Goal: Transaction & Acquisition: Purchase product/service

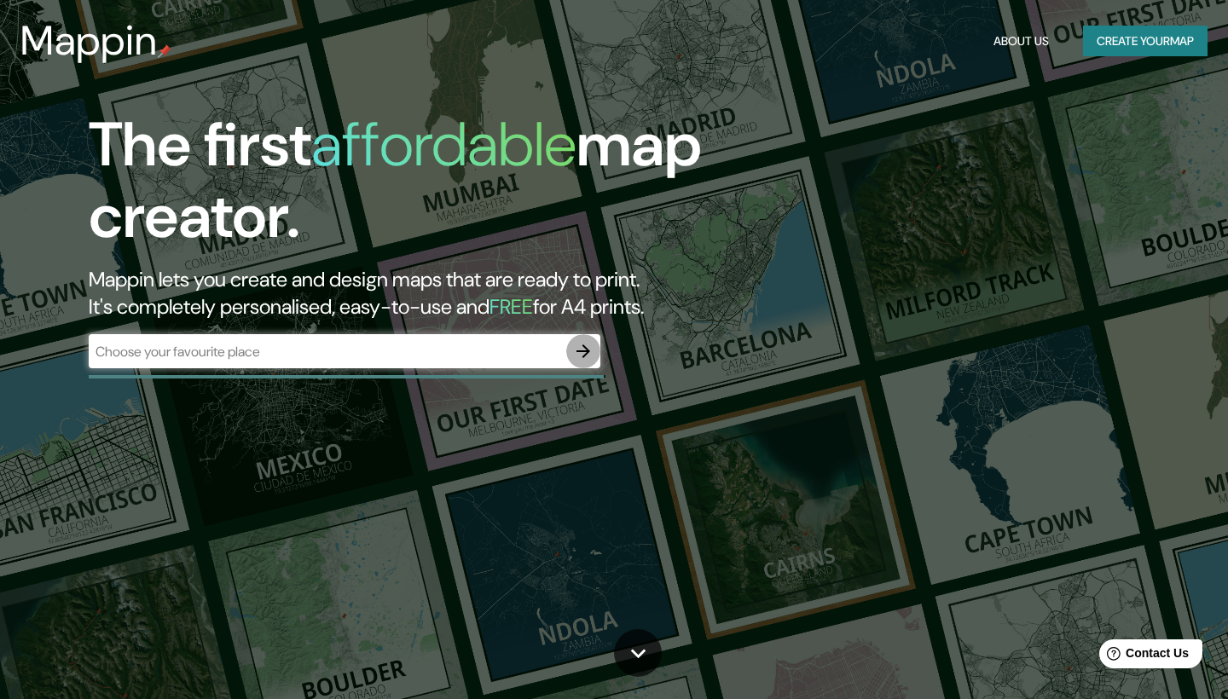
click at [586, 364] on button "button" at bounding box center [583, 351] width 34 height 34
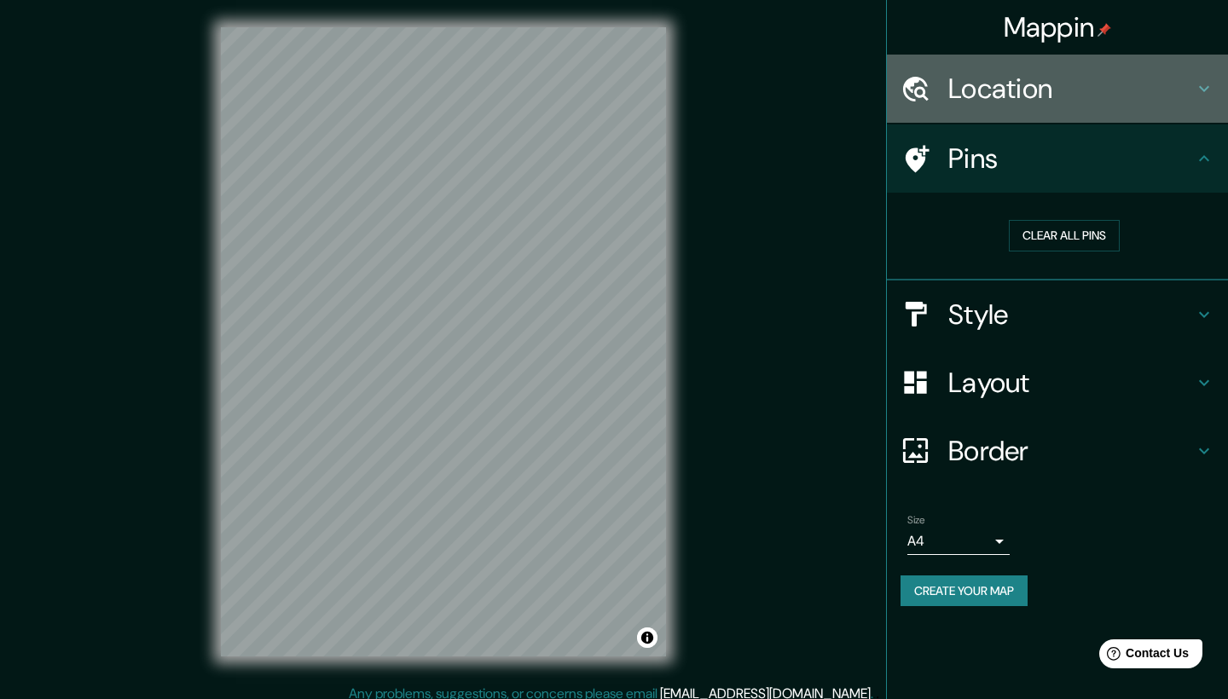
click at [1018, 88] on h4 "Location" at bounding box center [1072, 89] width 246 height 34
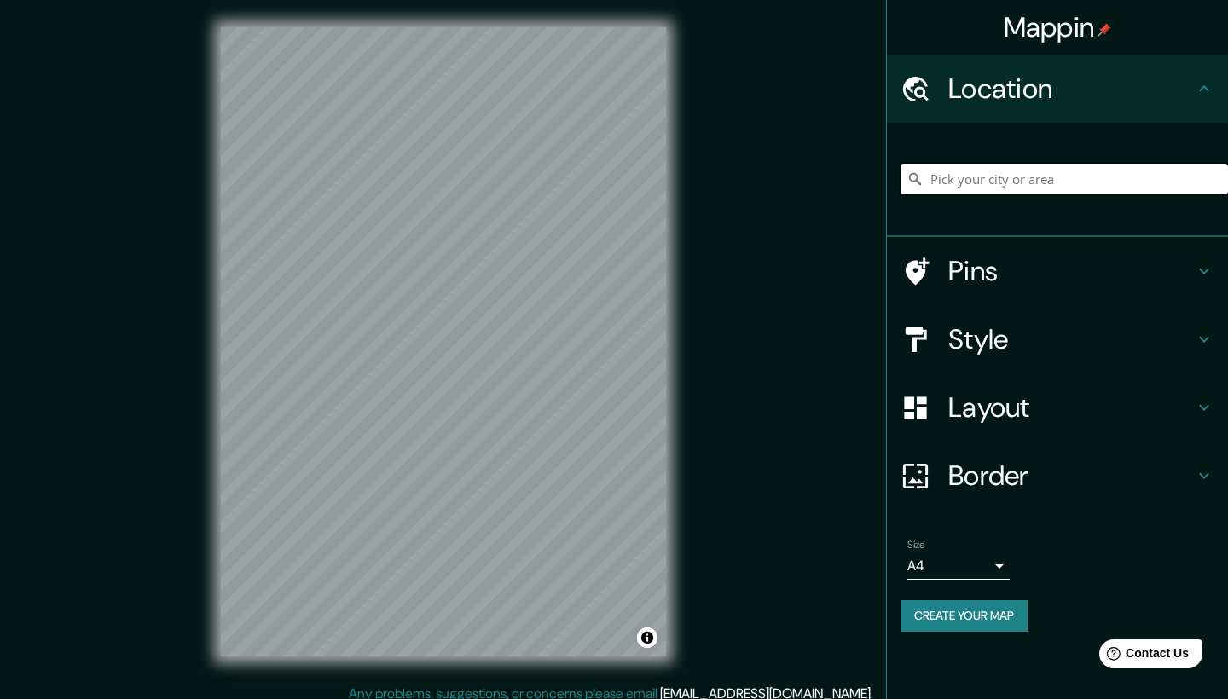
click at [991, 178] on input "Pick your city or area" at bounding box center [1065, 179] width 328 height 31
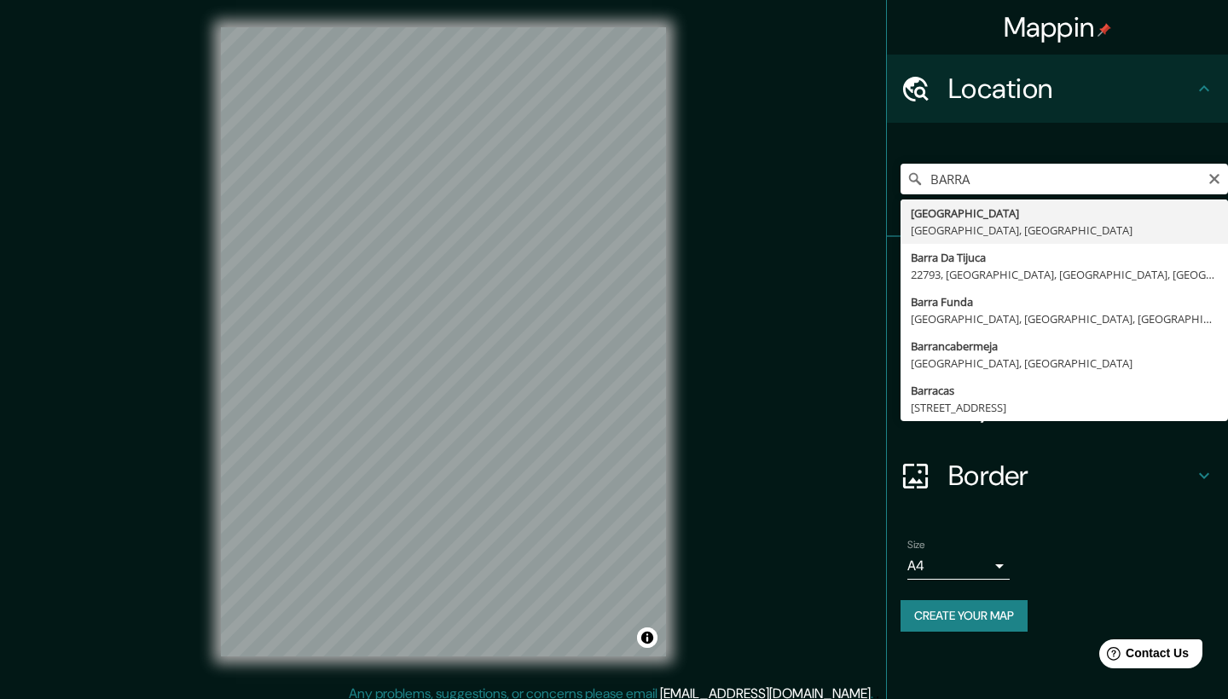
type input "[GEOGRAPHIC_DATA], [GEOGRAPHIC_DATA], [GEOGRAPHIC_DATA]"
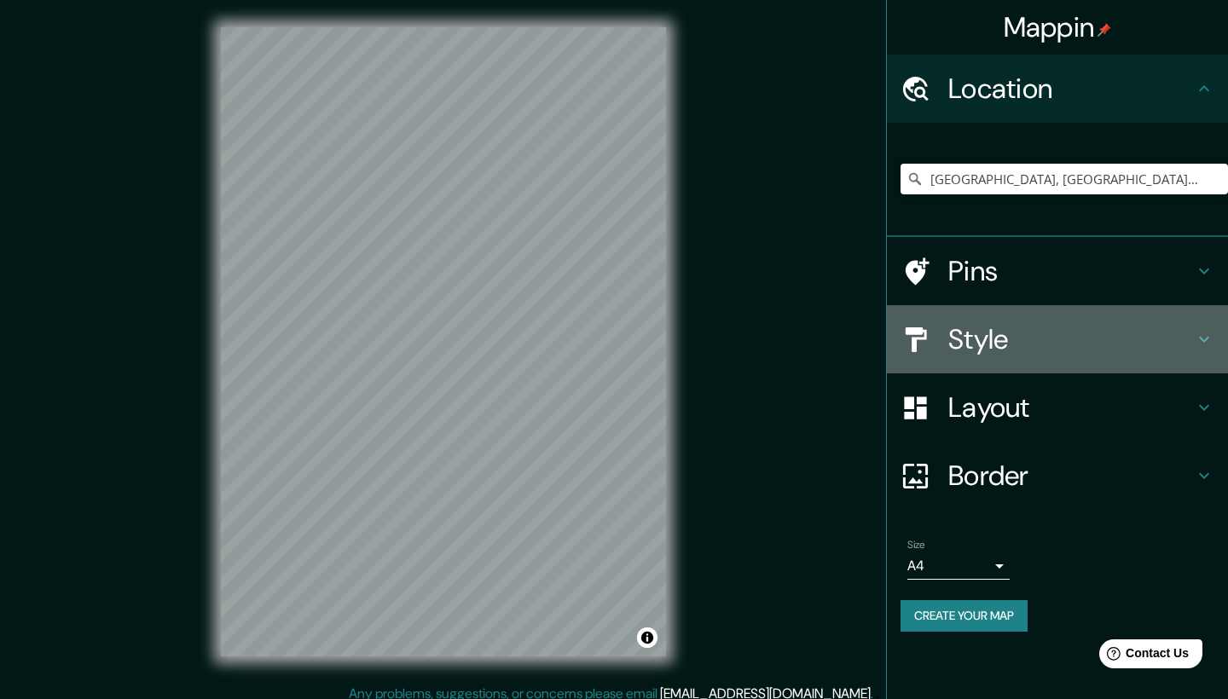
click at [990, 327] on h4 "Style" at bounding box center [1072, 339] width 246 height 34
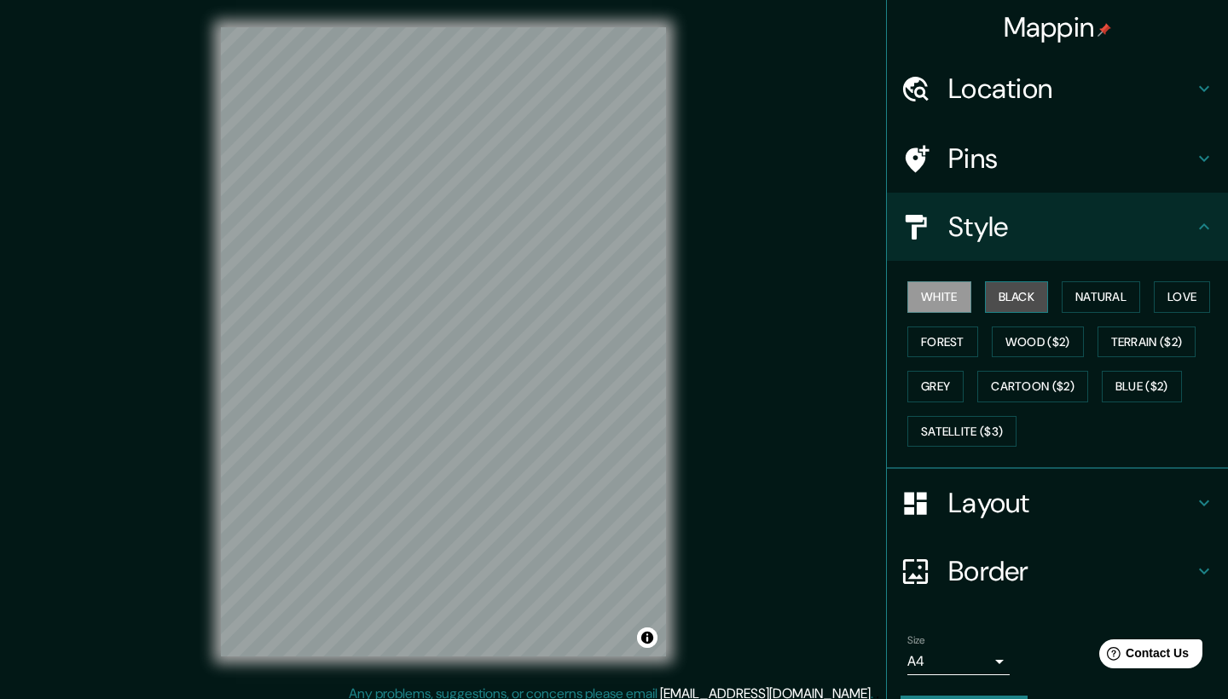
click at [1029, 299] on button "Black" at bounding box center [1017, 297] width 64 height 32
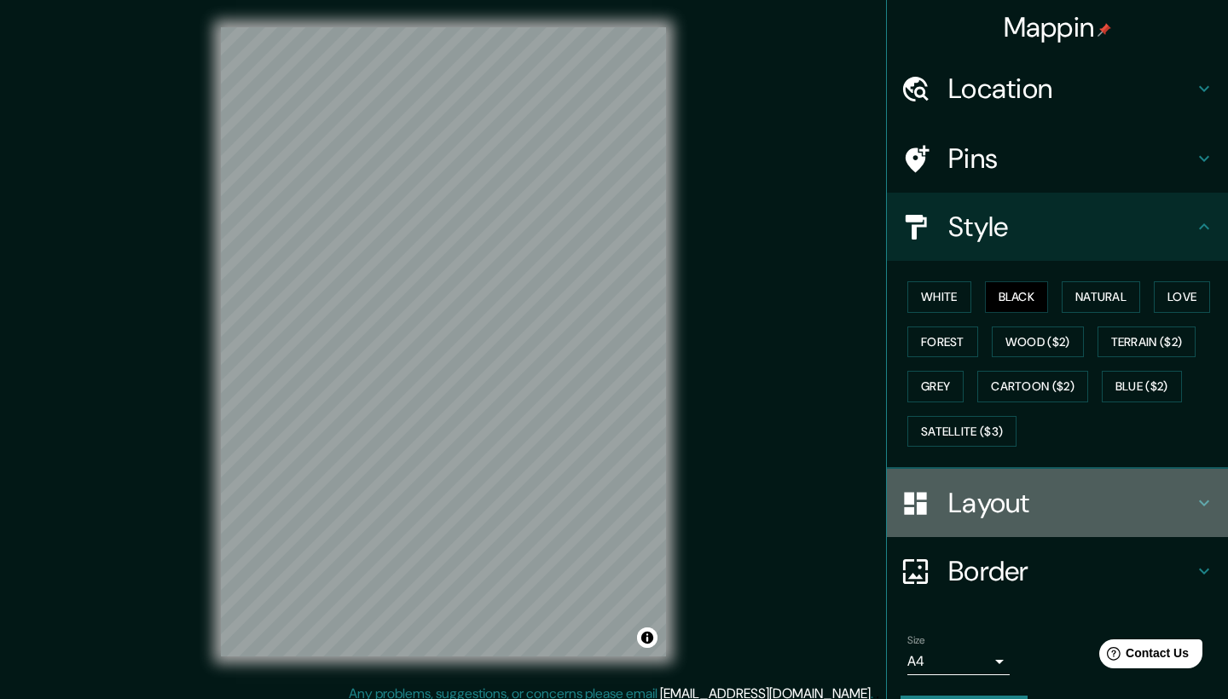
click at [931, 518] on div "Layout" at bounding box center [1057, 503] width 341 height 68
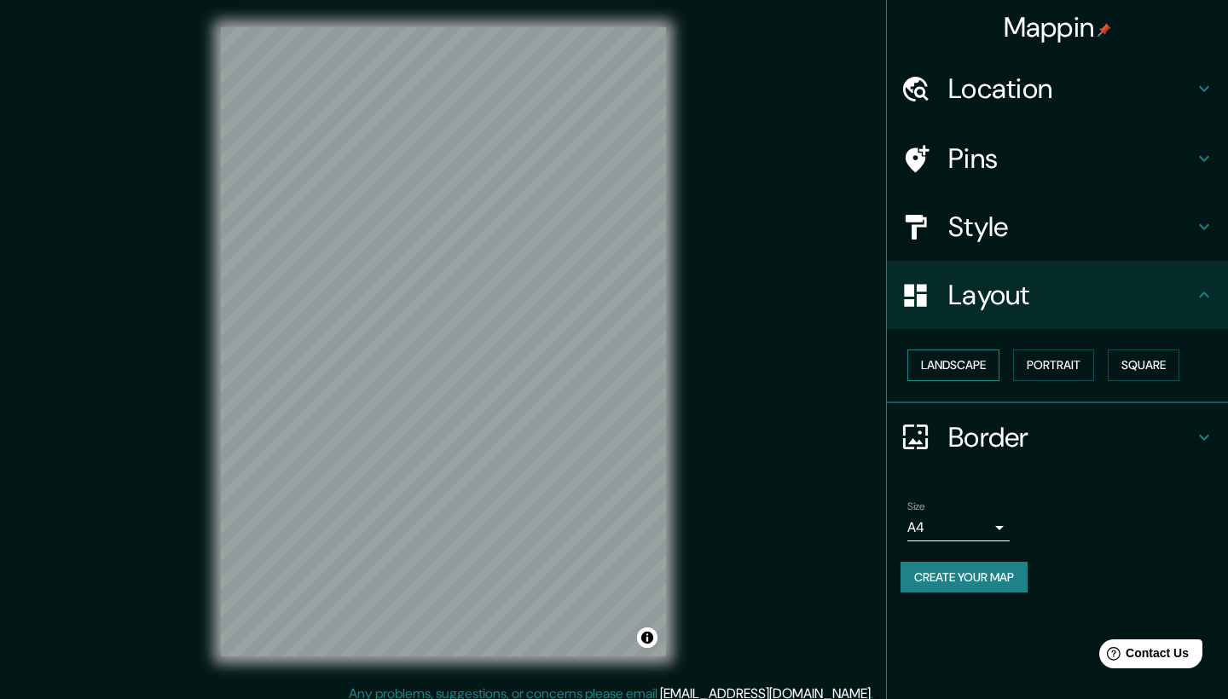
click at [976, 362] on button "Landscape" at bounding box center [954, 366] width 92 height 32
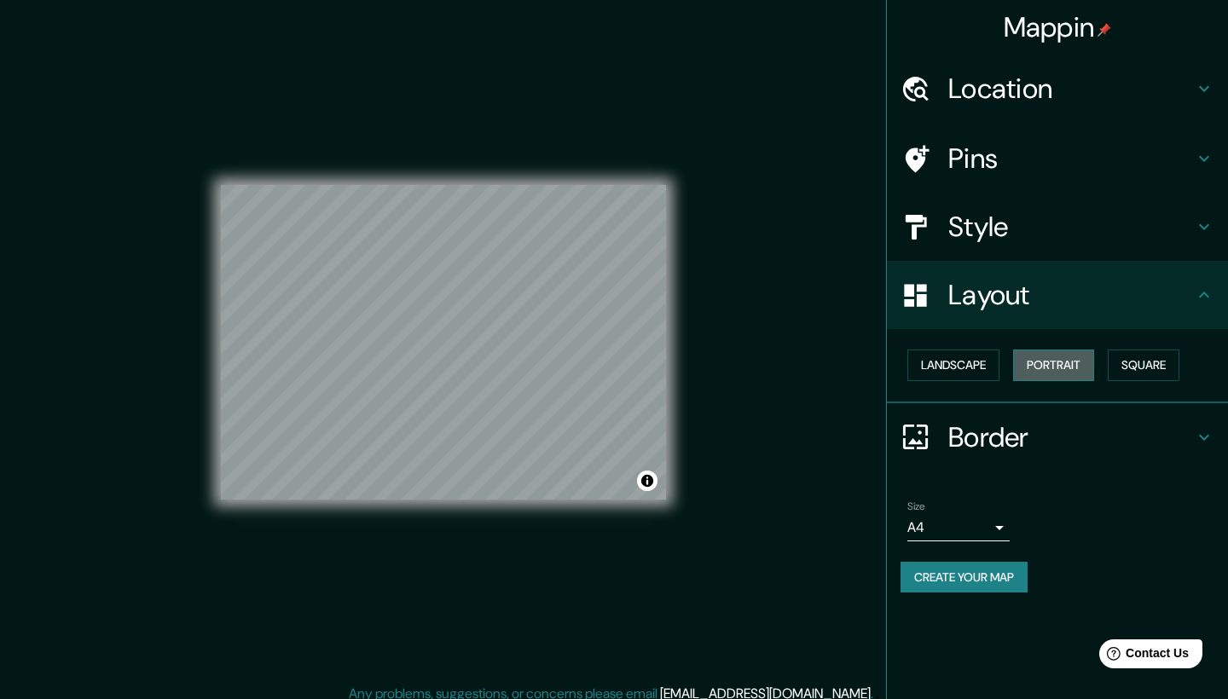
click at [1068, 363] on button "Portrait" at bounding box center [1053, 366] width 81 height 32
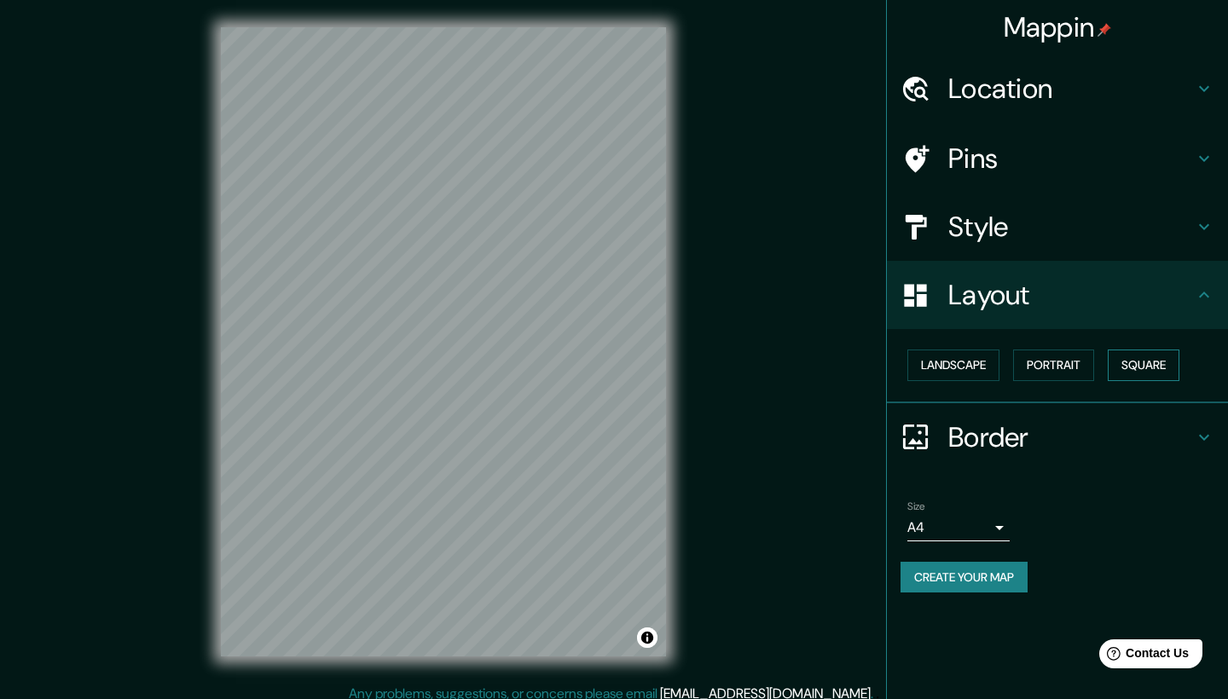
click at [1134, 360] on button "Square" at bounding box center [1144, 366] width 72 height 32
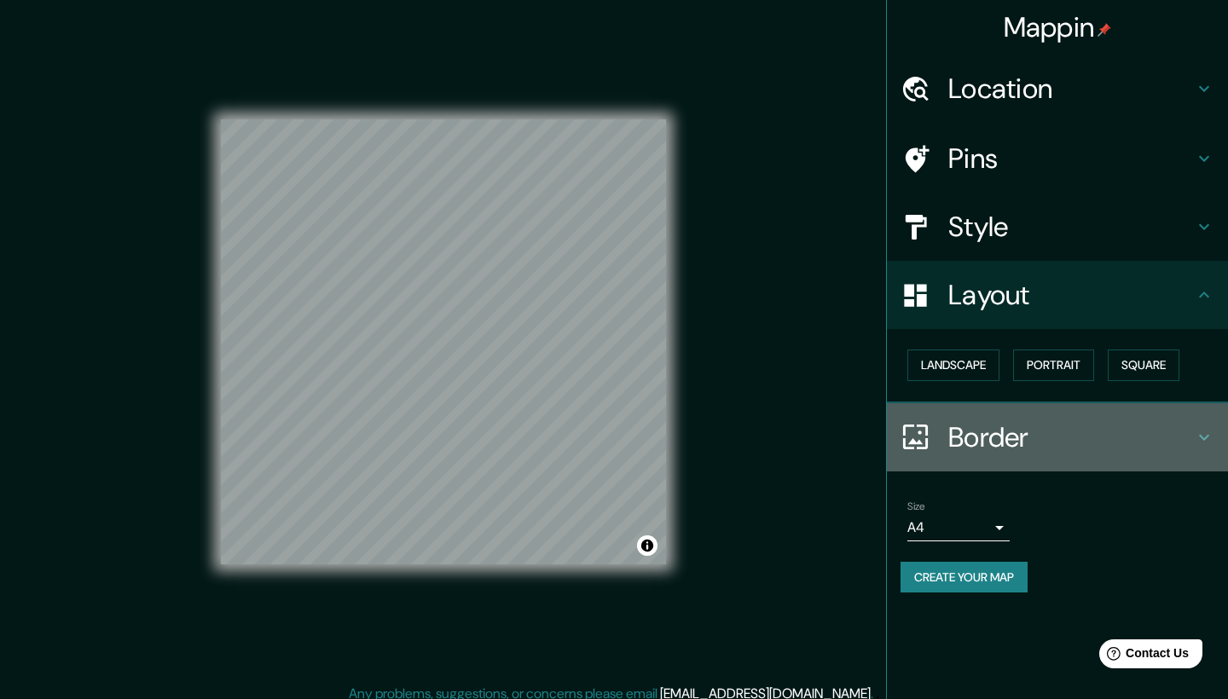
click at [1001, 431] on h4 "Border" at bounding box center [1072, 438] width 246 height 34
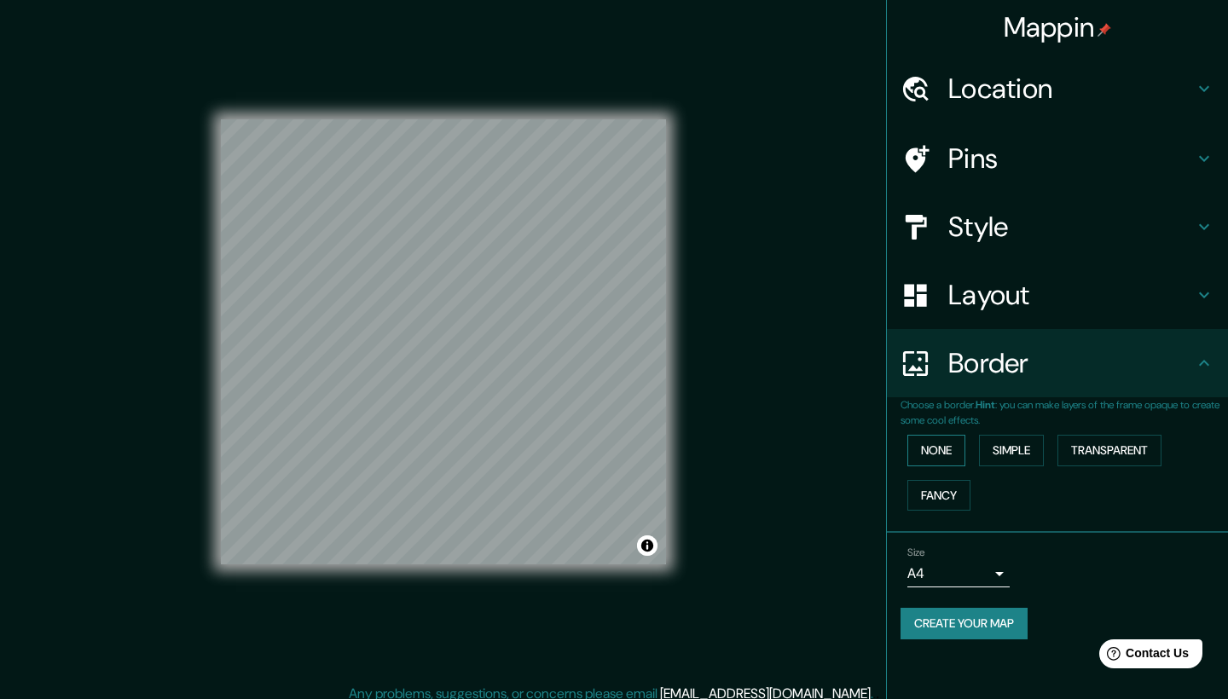
click at [948, 451] on button "None" at bounding box center [937, 451] width 58 height 32
click at [1007, 448] on button "Simple" at bounding box center [1011, 451] width 65 height 32
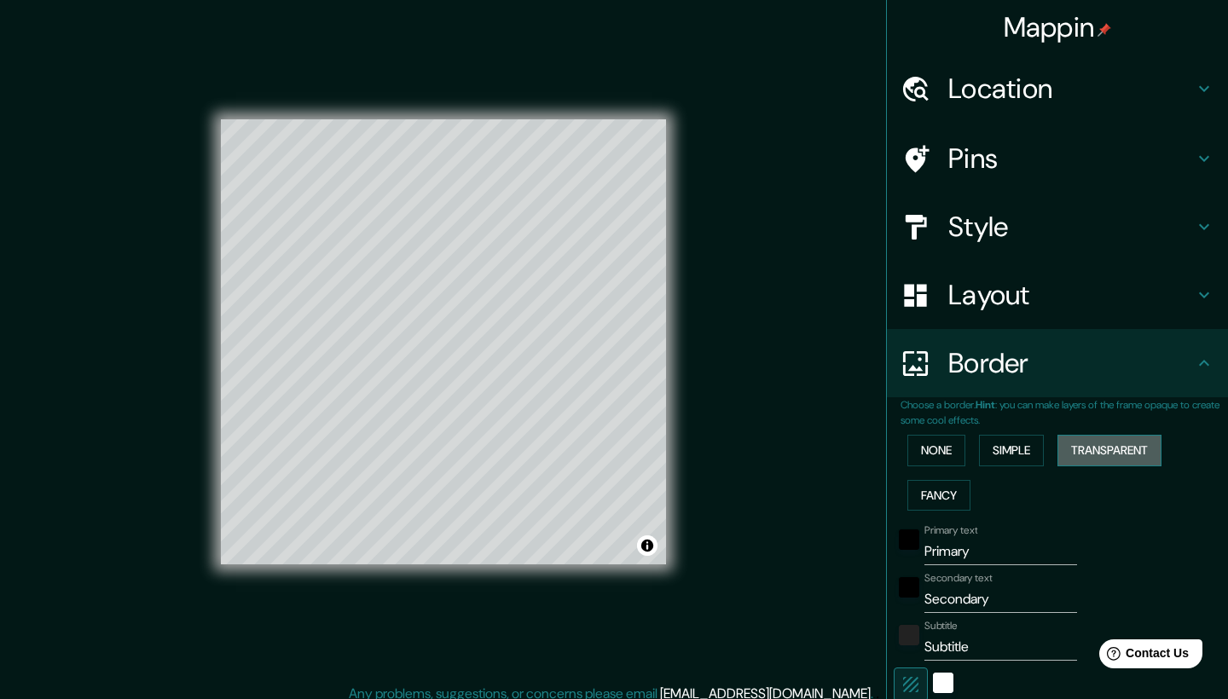
click at [1115, 444] on button "Transparent" at bounding box center [1110, 451] width 104 height 32
click at [949, 492] on button "Fancy" at bounding box center [939, 496] width 63 height 32
click at [944, 439] on button "None" at bounding box center [937, 451] width 58 height 32
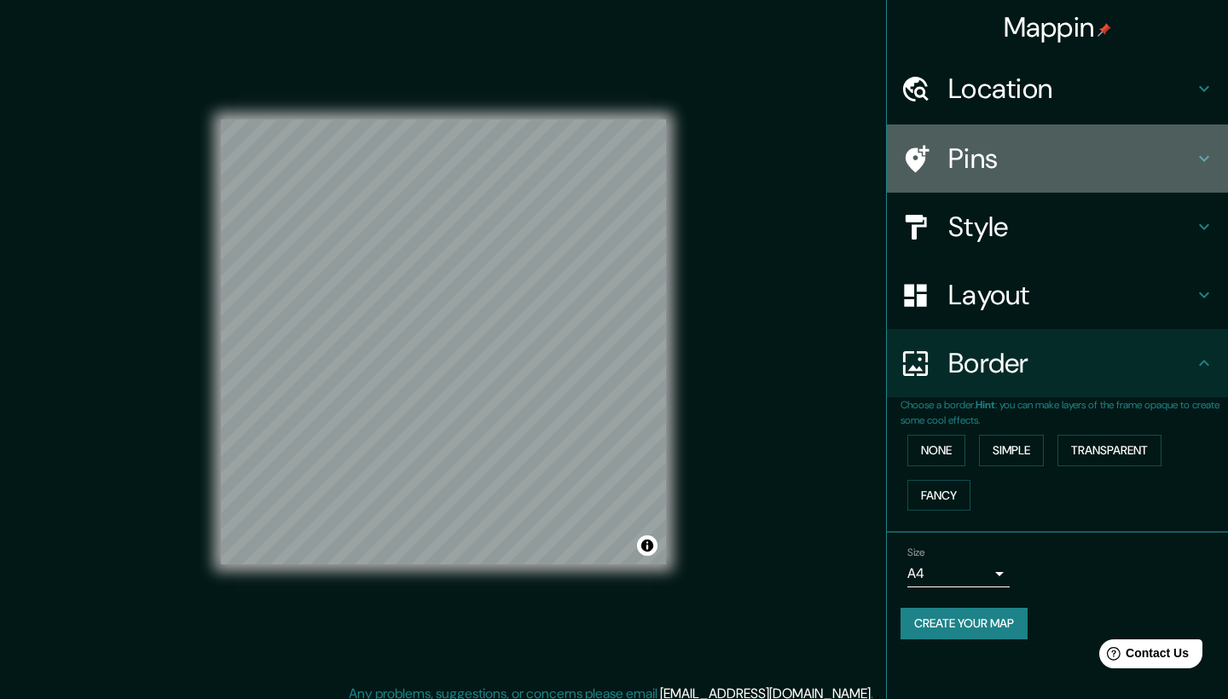
click at [1007, 143] on h4 "Pins" at bounding box center [1072, 159] width 246 height 34
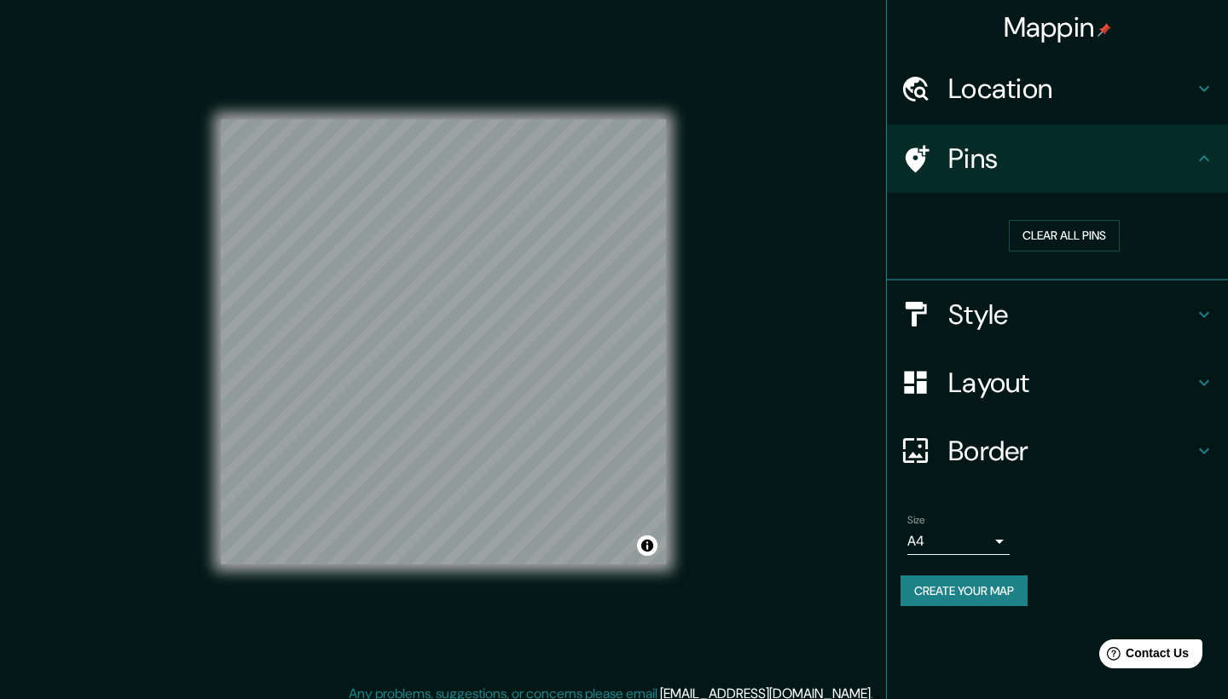
click at [984, 299] on h4 "Style" at bounding box center [1072, 315] width 246 height 34
